Goal: Obtain resource: Download file/media

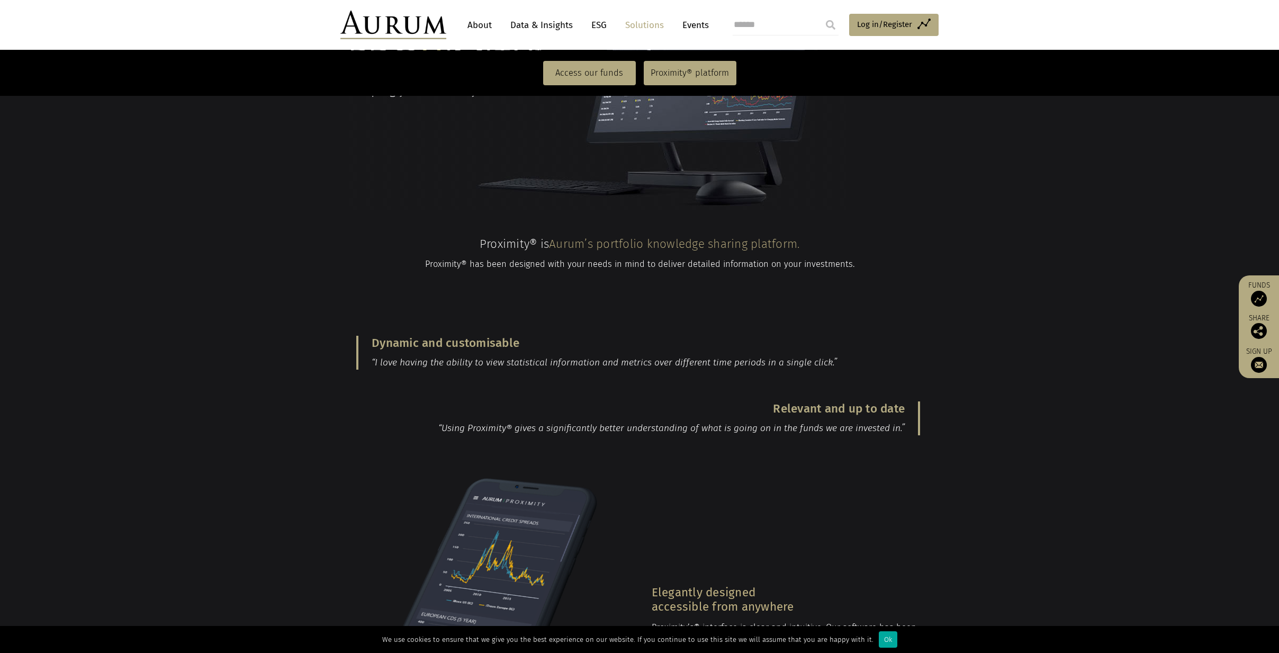
scroll to position [1284, 0]
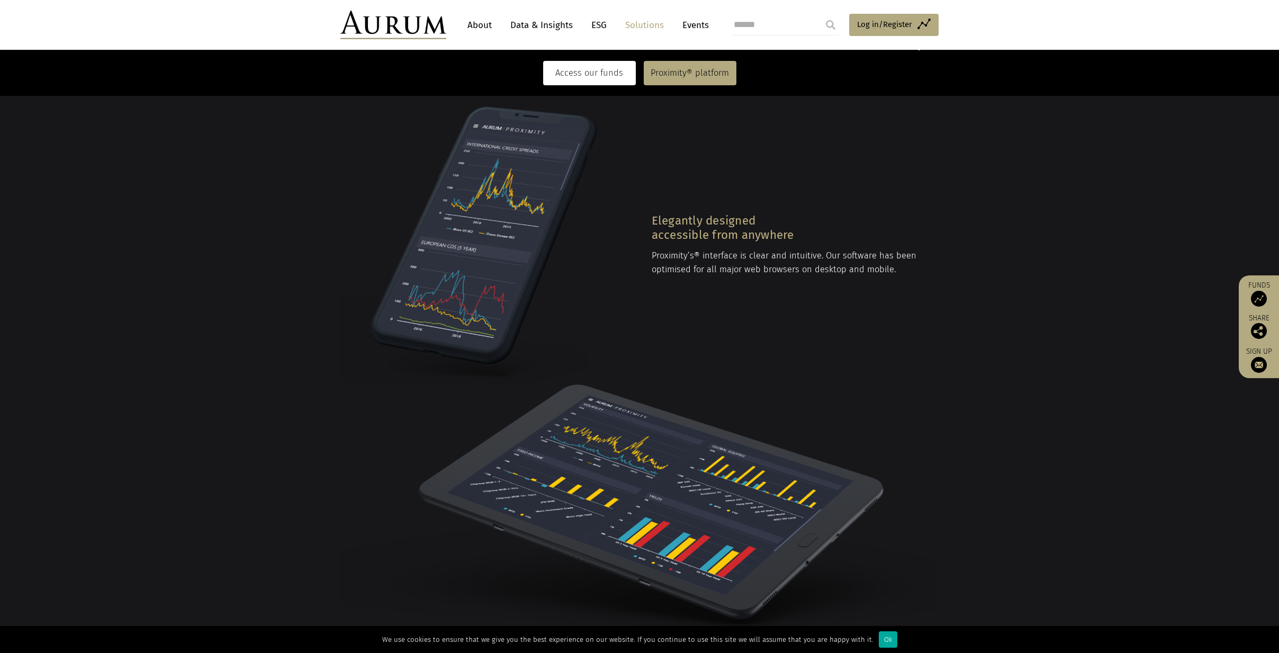
click at [585, 77] on link "Access our funds" at bounding box center [589, 73] width 93 height 24
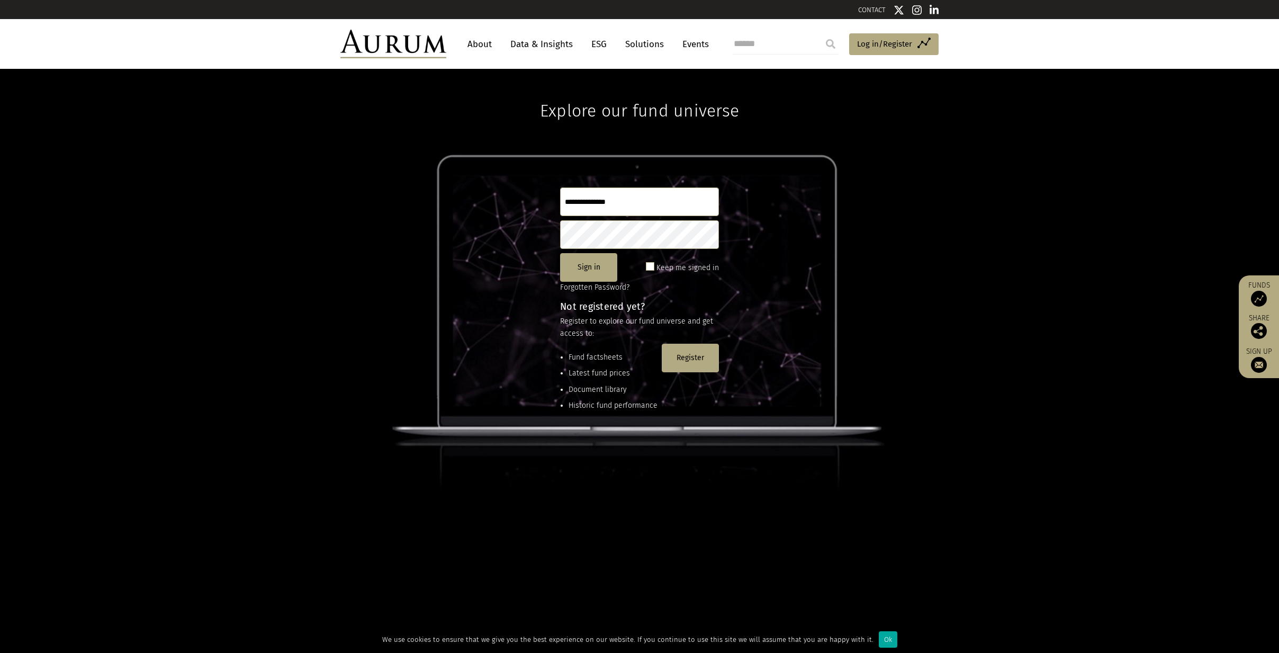
click at [633, 207] on input "text" at bounding box center [639, 201] width 159 height 29
click at [697, 365] on button "Register" at bounding box center [690, 358] width 57 height 29
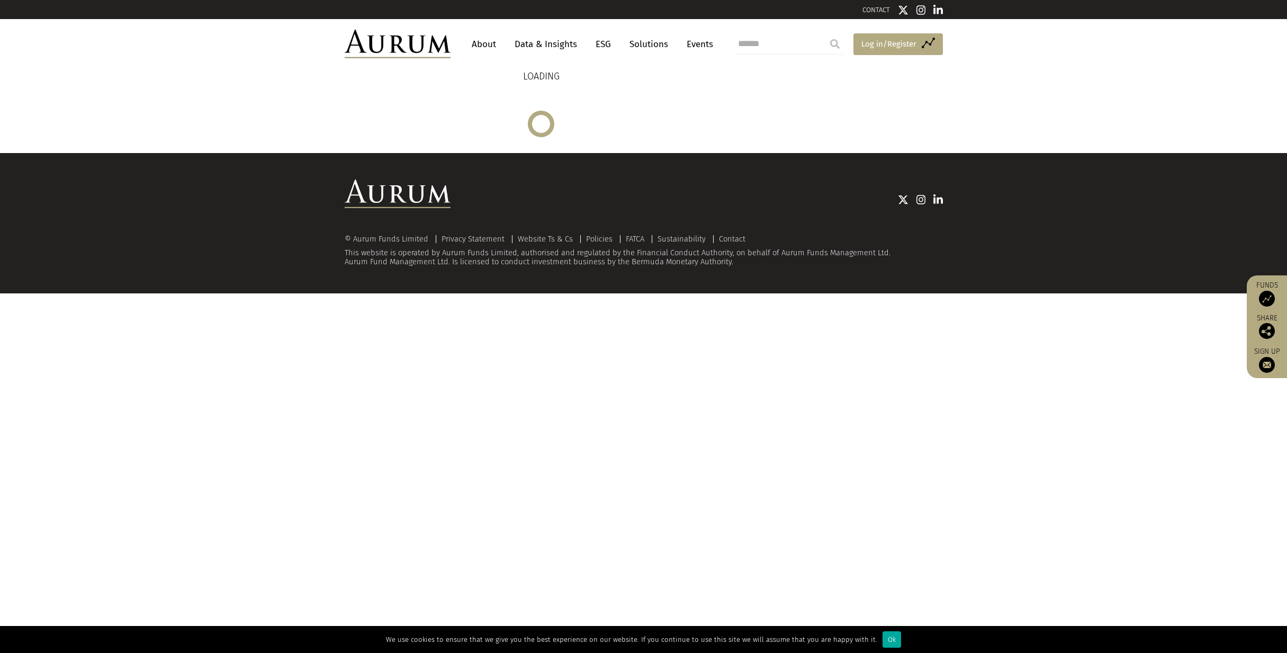
click at [889, 40] on span "Log in/Register" at bounding box center [889, 44] width 55 height 13
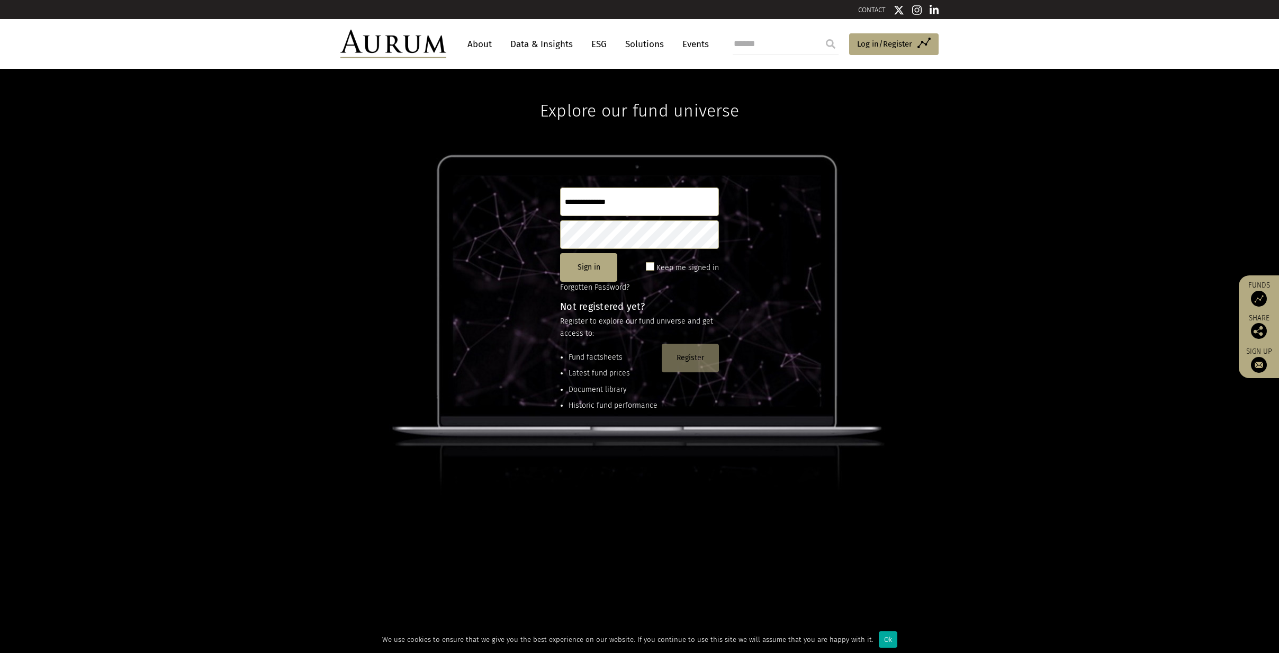
click at [686, 353] on button "Register" at bounding box center [690, 358] width 57 height 29
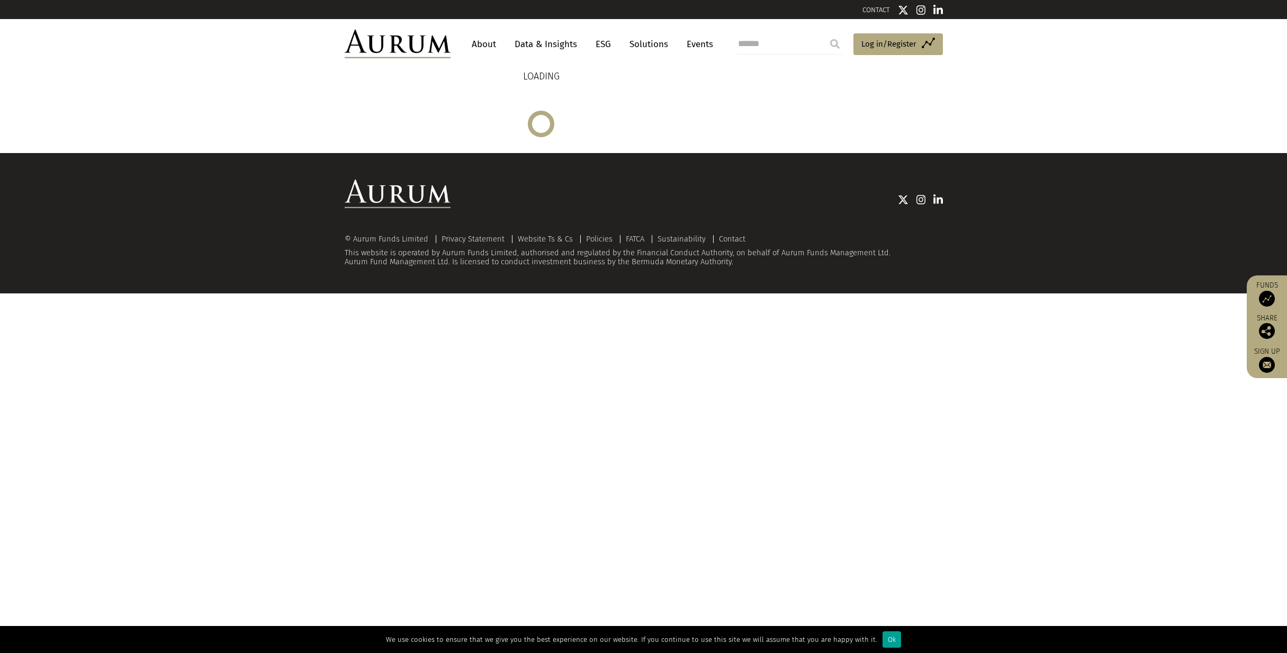
drag, startPoint x: 875, startPoint y: 644, endPoint x: 881, endPoint y: 646, distance: 6.2
click at [875, 644] on div "We use cookies to ensure that we give you the best experience on our website. I…" at bounding box center [643, 639] width 1287 height 27
click at [883, 646] on div "Ok" at bounding box center [892, 639] width 19 height 16
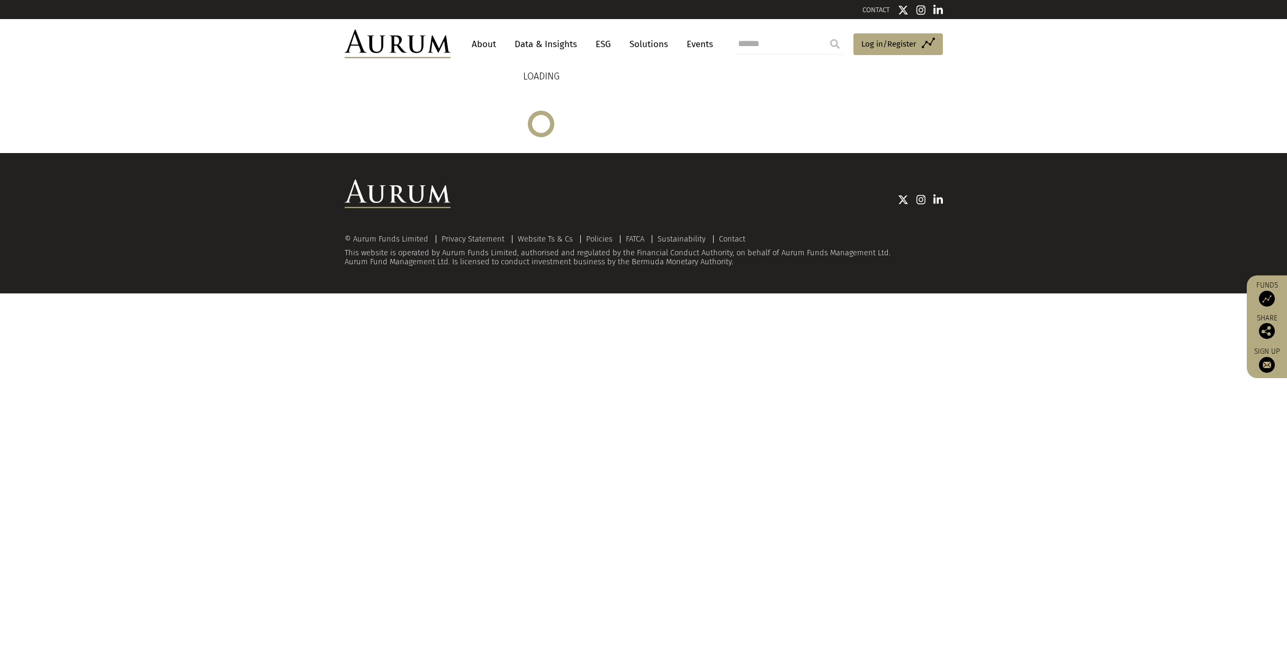
click at [489, 44] on link "About" at bounding box center [484, 44] width 35 height 20
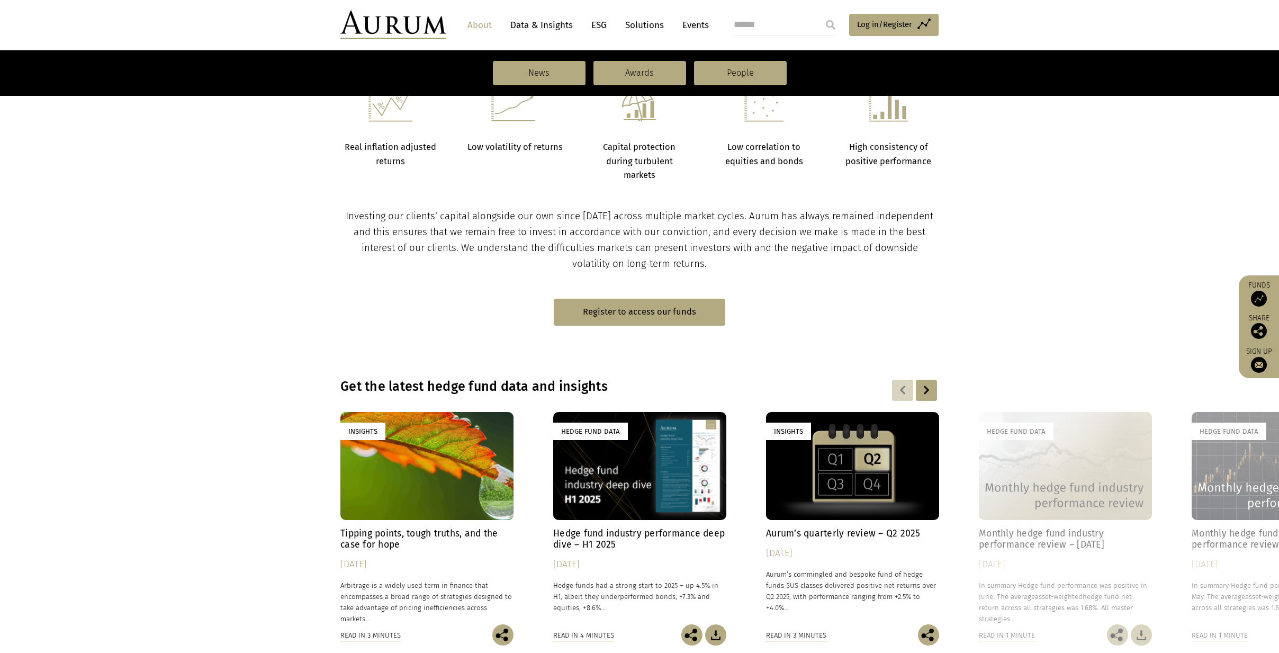
scroll to position [592, 0]
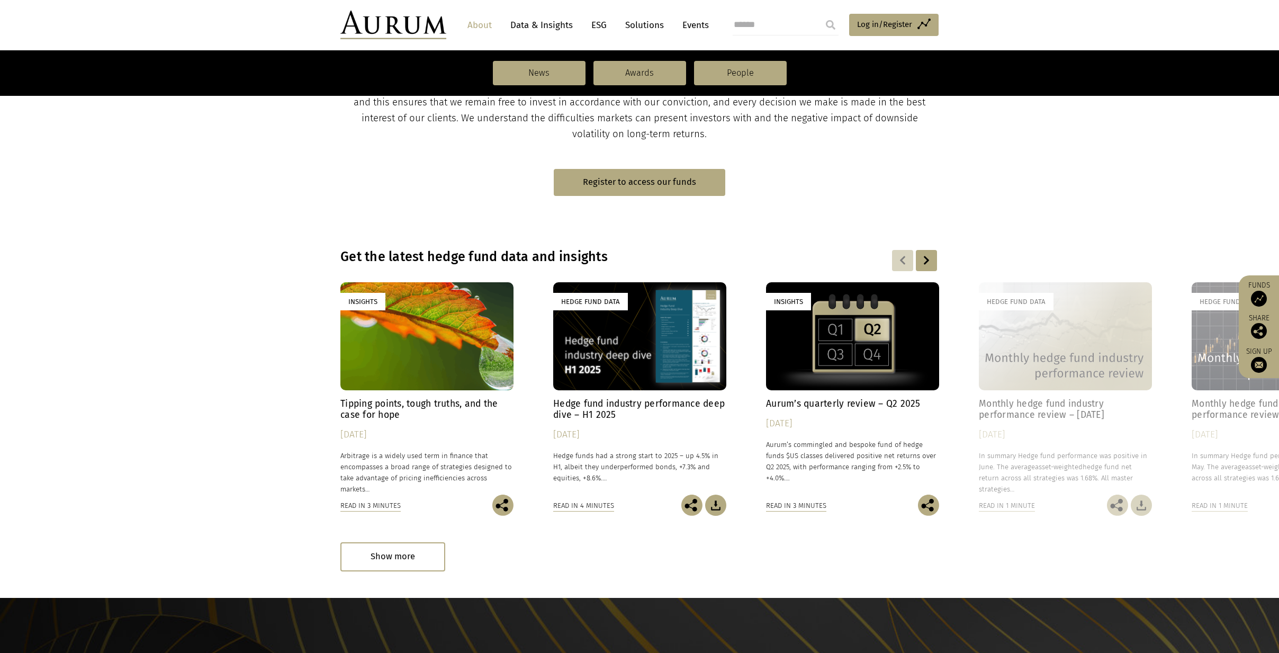
click at [650, 392] on link "Hedge Fund Data Hedge fund industry performance deep dive – H1 2025 30/07/2025 …" at bounding box center [639, 388] width 173 height 212
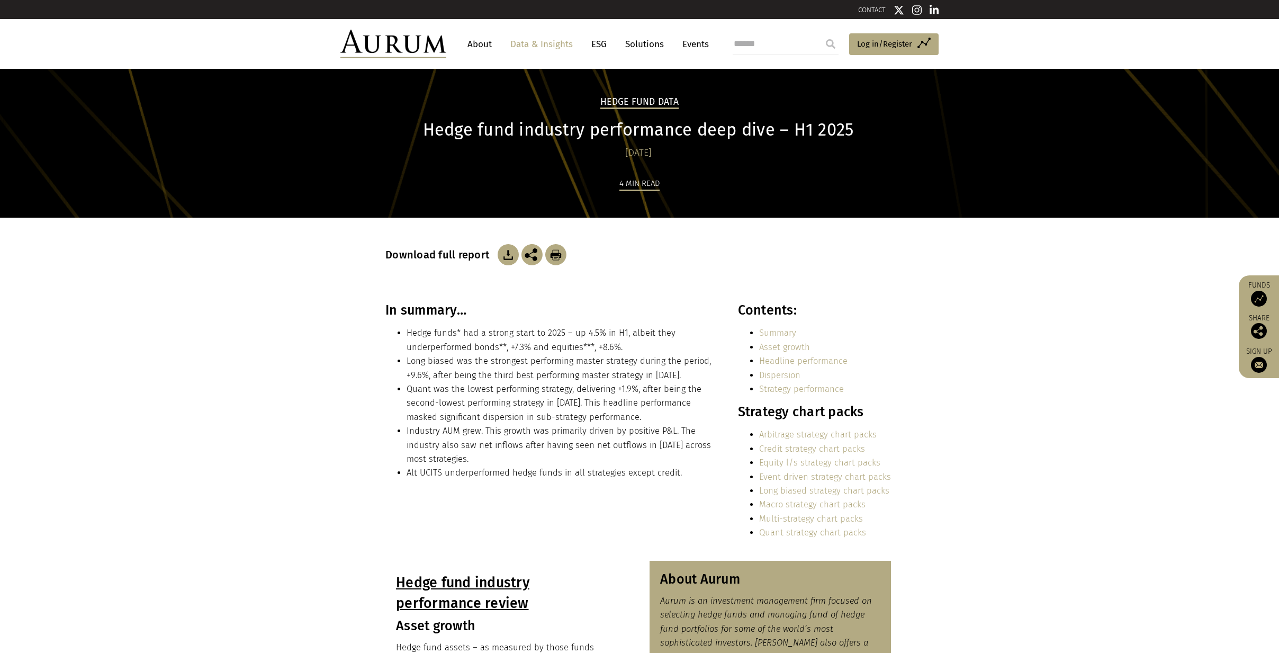
click at [509, 255] on img at bounding box center [508, 254] width 21 height 21
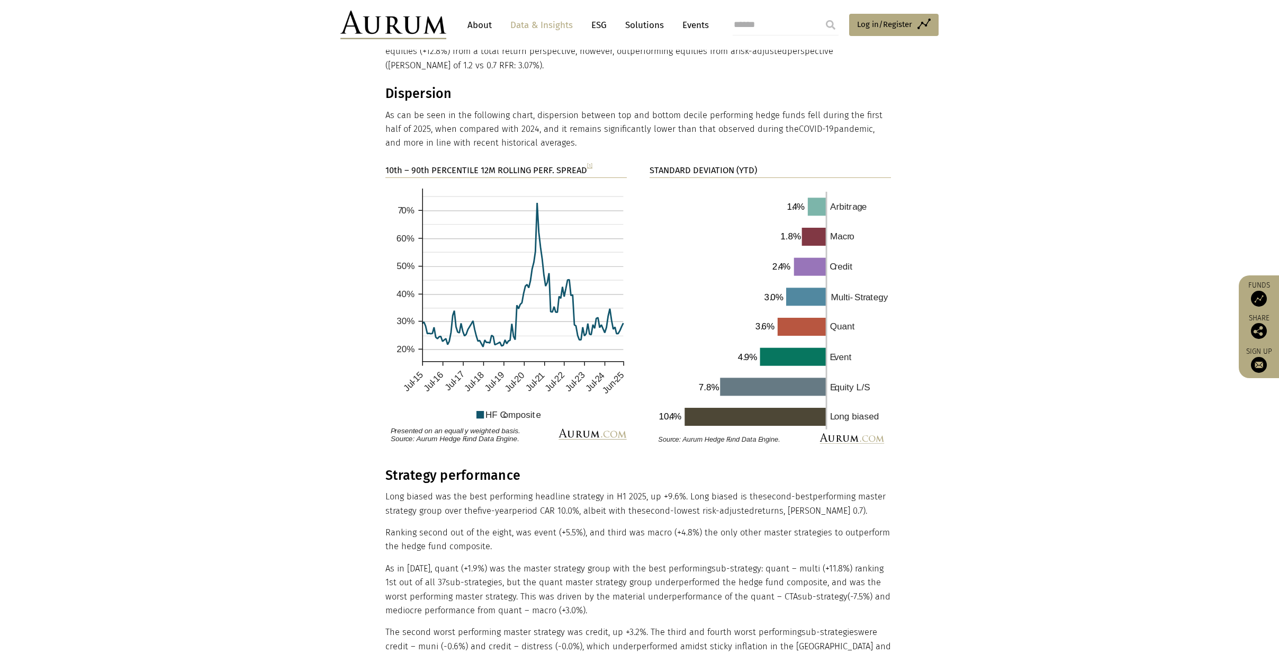
scroll to position [972, 0]
